Goal: Navigation & Orientation: Go to known website

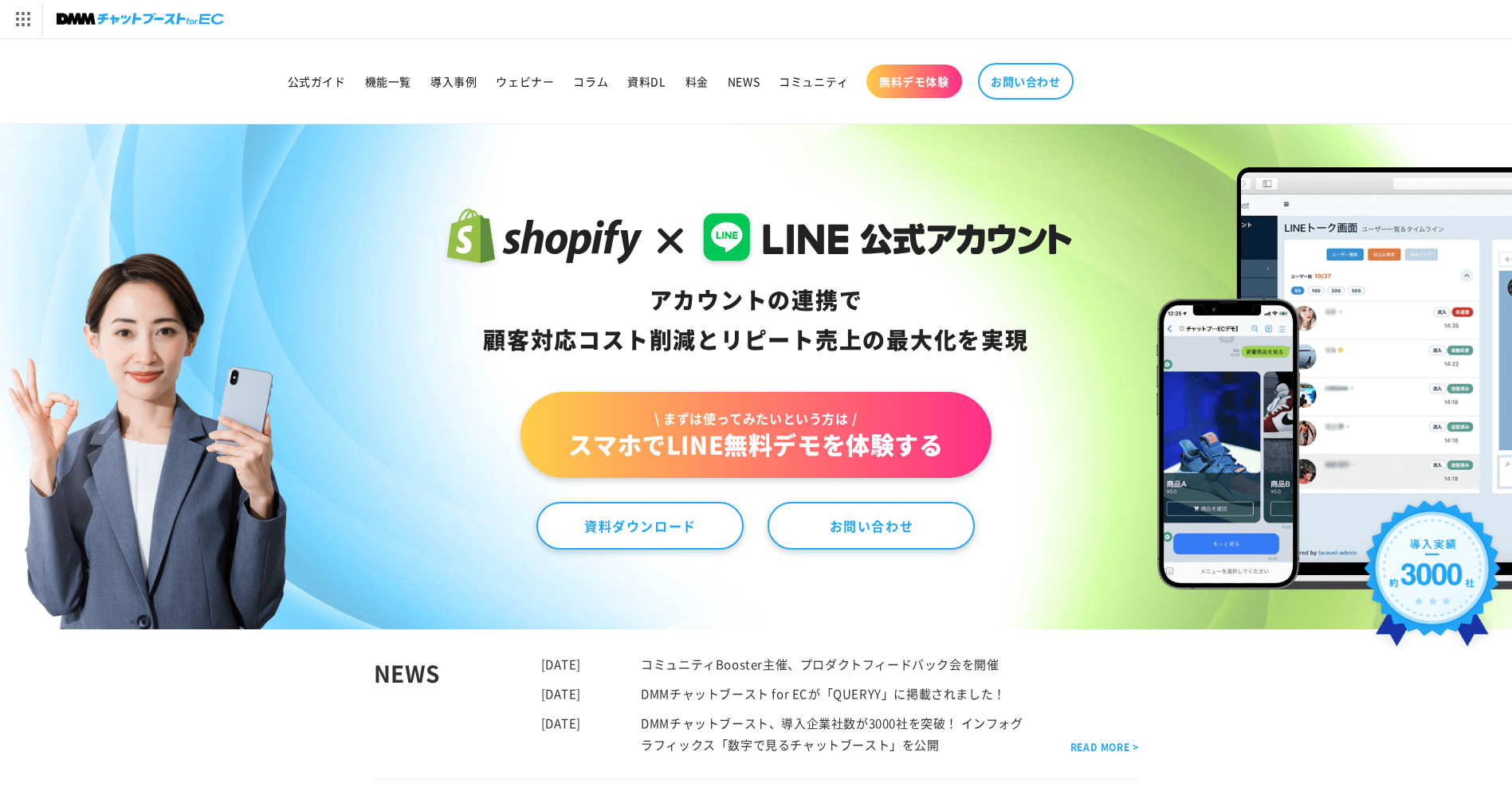
click at [201, 88] on sticky-header "公式ガイド 機能一覧 導入事例 ウェビナー コラム 資料DL 料金 NEWS コミュニティ 無料デモ体験 NEWS" at bounding box center [756, 81] width 1512 height 85
click at [186, 94] on sticky-header "公式ガイド 機能一覧 導入事例 ウェビナー コラム 資料DL 料金 NEWS コミュニティ 無料デモ体験 NEWS" at bounding box center [756, 81] width 1512 height 85
click at [222, 54] on header "公式ガイド 機能一覧 導入事例 ウェビナー コラム 資料DL 料金 NEWS コミュニティ 無料デモ体験" at bounding box center [756, 81] width 1068 height 85
click at [220, 84] on sticky-header "公式ガイド 機能一覧 導入事例 ウェビナー コラム 資料DL 料金 NEWS コミュニティ 無料デモ体験 NEWS" at bounding box center [756, 81] width 1512 height 85
click at [244, 60] on header "公式ガイド 機能一覧 導入事例 ウェビナー コラム 資料DL 料金 NEWS コミュニティ 無料デモ体験" at bounding box center [756, 81] width 1068 height 85
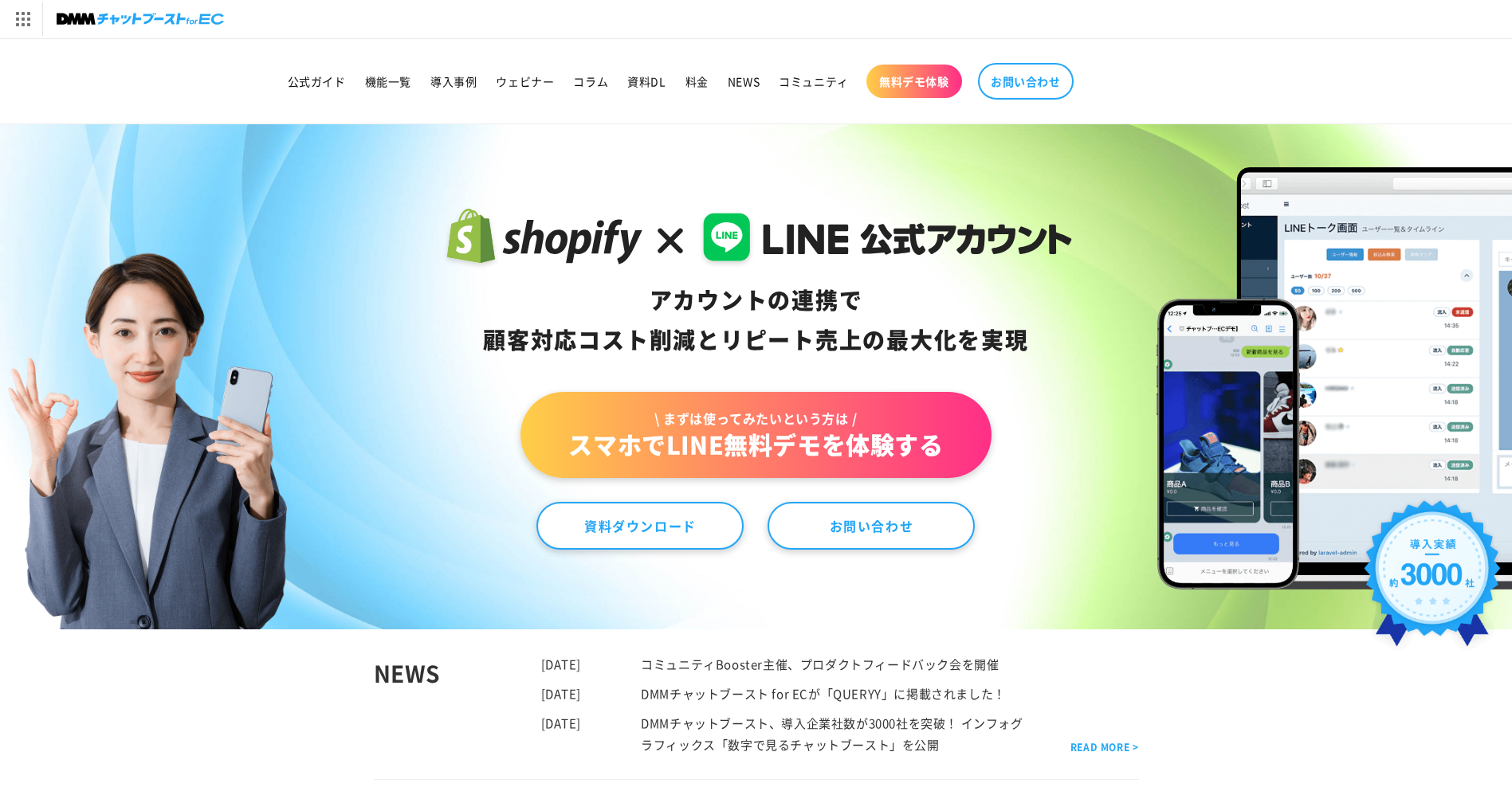
click at [1208, 21] on div "[DOMAIN_NAME] トップへ DMM TV 電子書籍 オンラインゲーム PCゲーム/ソフトウェア オンラインクレーンゲーム スクラッチ 通販 キャラク…" at bounding box center [756, 19] width 1512 height 38
click at [188, 85] on sticky-header "公式ガイド 機能一覧 導入事例 ウェビナー コラム 資料DL 料金 NEWS コミュニティ 無料デモ体験 NEWS" at bounding box center [756, 81] width 1512 height 85
drag, startPoint x: 248, startPoint y: 21, endPoint x: 72, endPoint y: 29, distance: 176.2
click at [72, 29] on div "[DOMAIN_NAME] トップへ DMM TV 電子書籍 オンラインゲーム PCゲーム/ソフトウェア オンラインクレーンゲーム スクラッチ 通販 キャラク…" at bounding box center [756, 19] width 1512 height 38
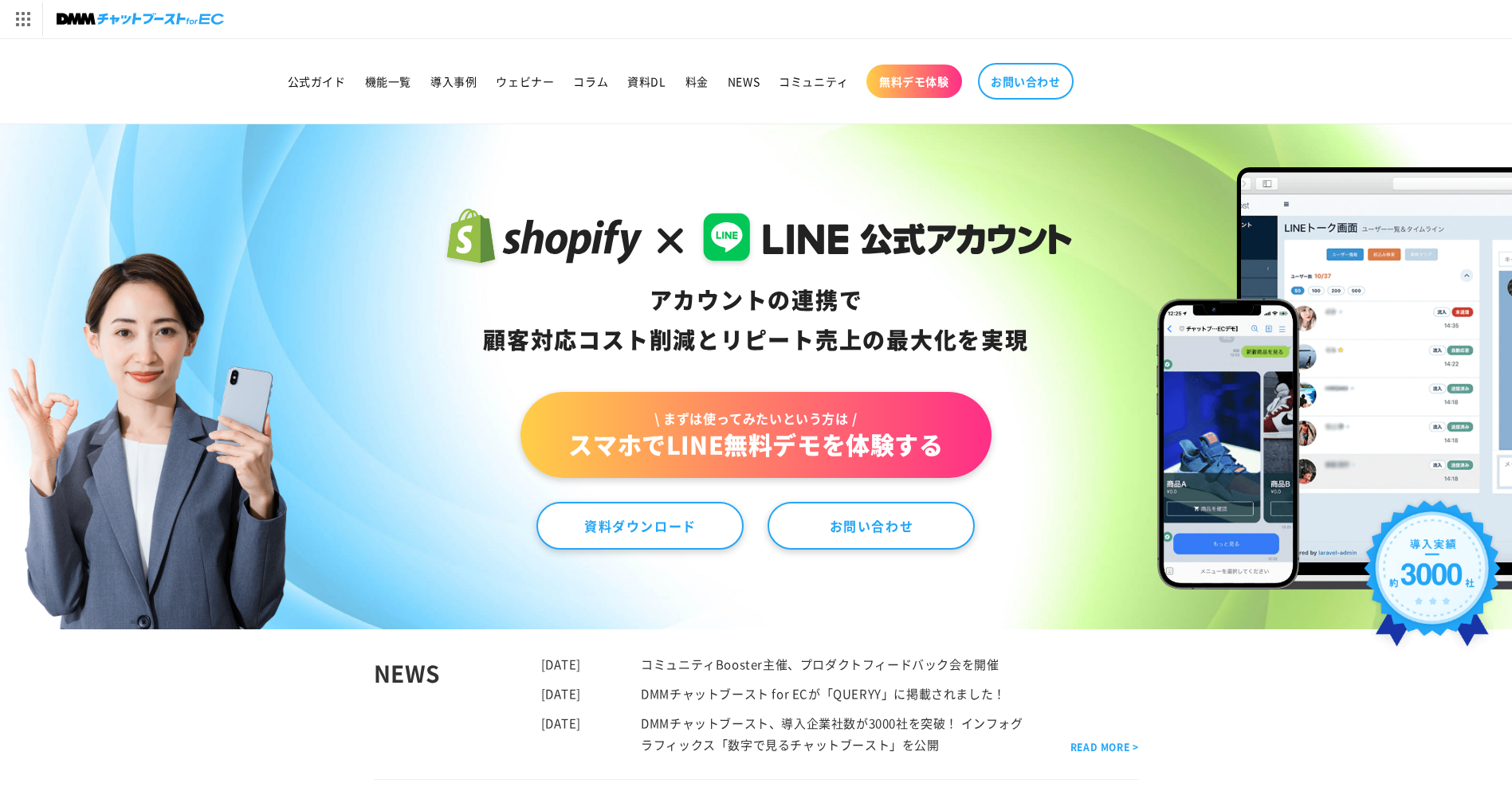
click at [139, 84] on sticky-header "公式ガイド 機能一覧 導入事例 ウェビナー コラム 資料DL 料金 NEWS コミュニティ 無料デモ体験 NEWS" at bounding box center [756, 81] width 1512 height 85
